Goal: Task Accomplishment & Management: Manage account settings

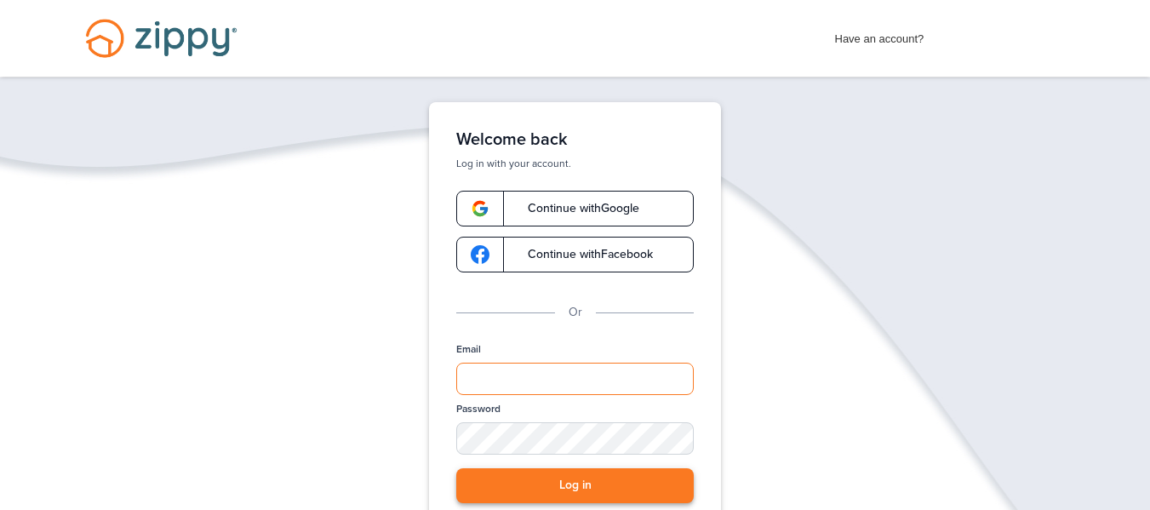
type input "**********"
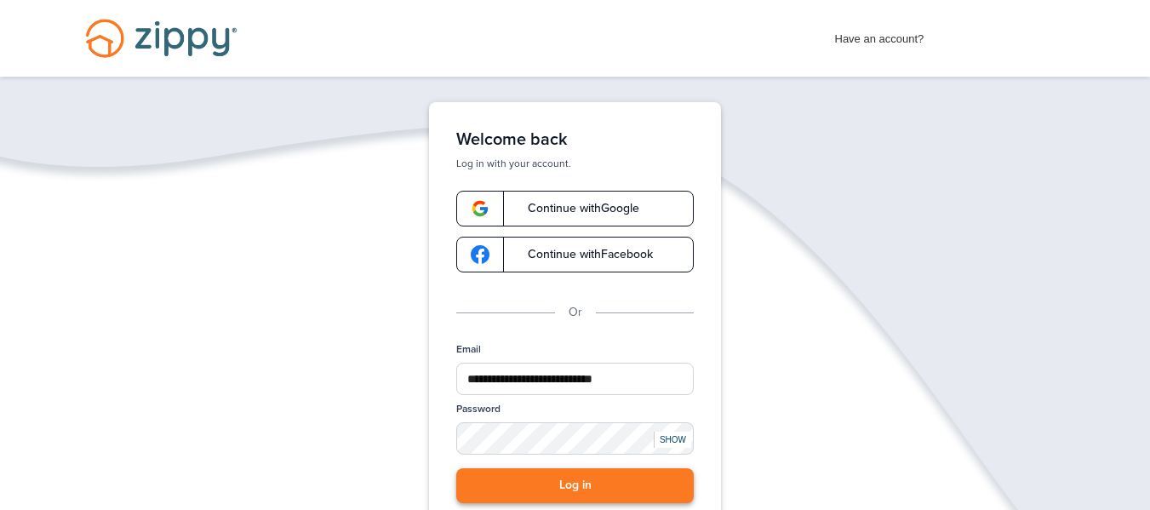
click at [583, 499] on button "Log in" at bounding box center [574, 485] width 237 height 35
